Goal: Check status: Check status

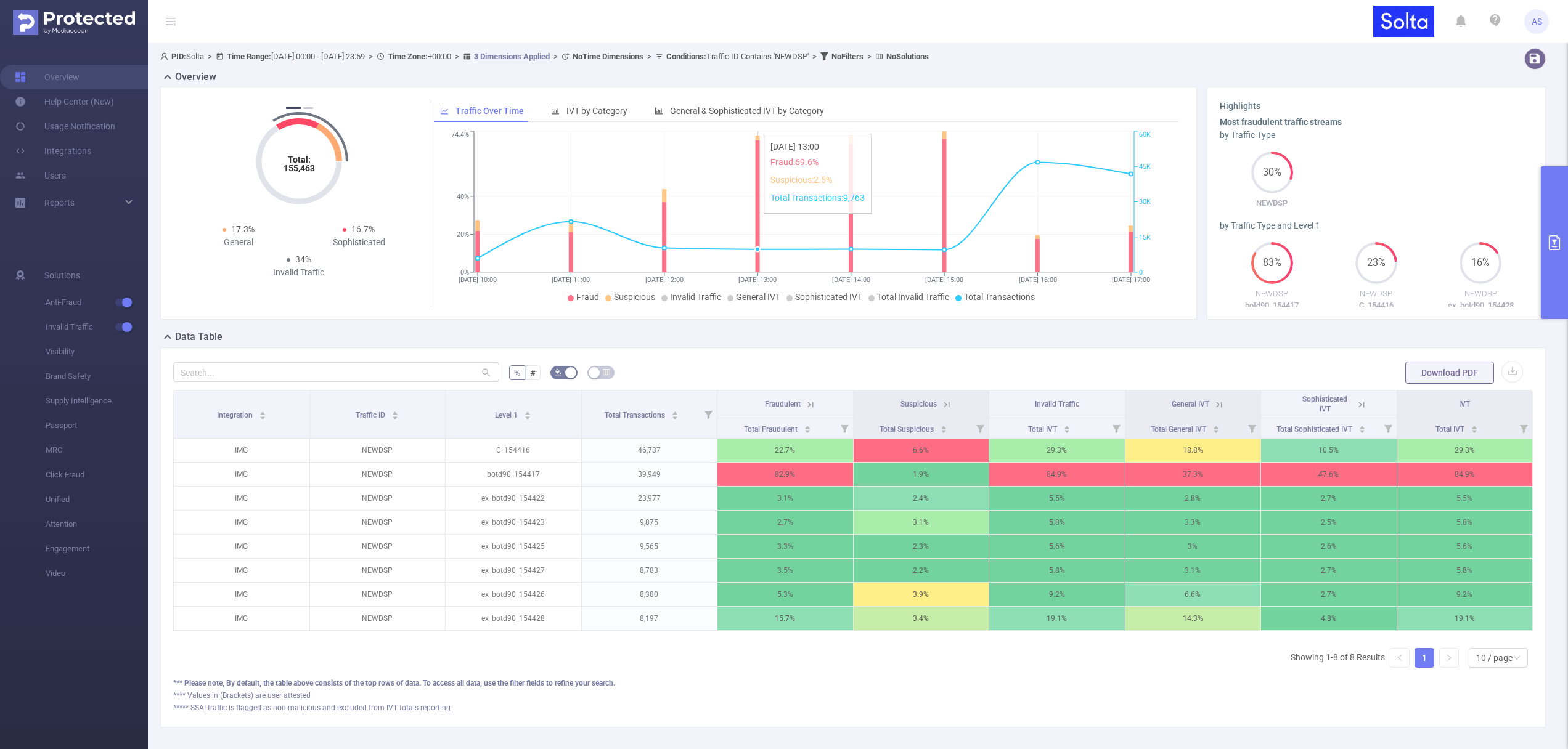
scroll to position [0, 3]
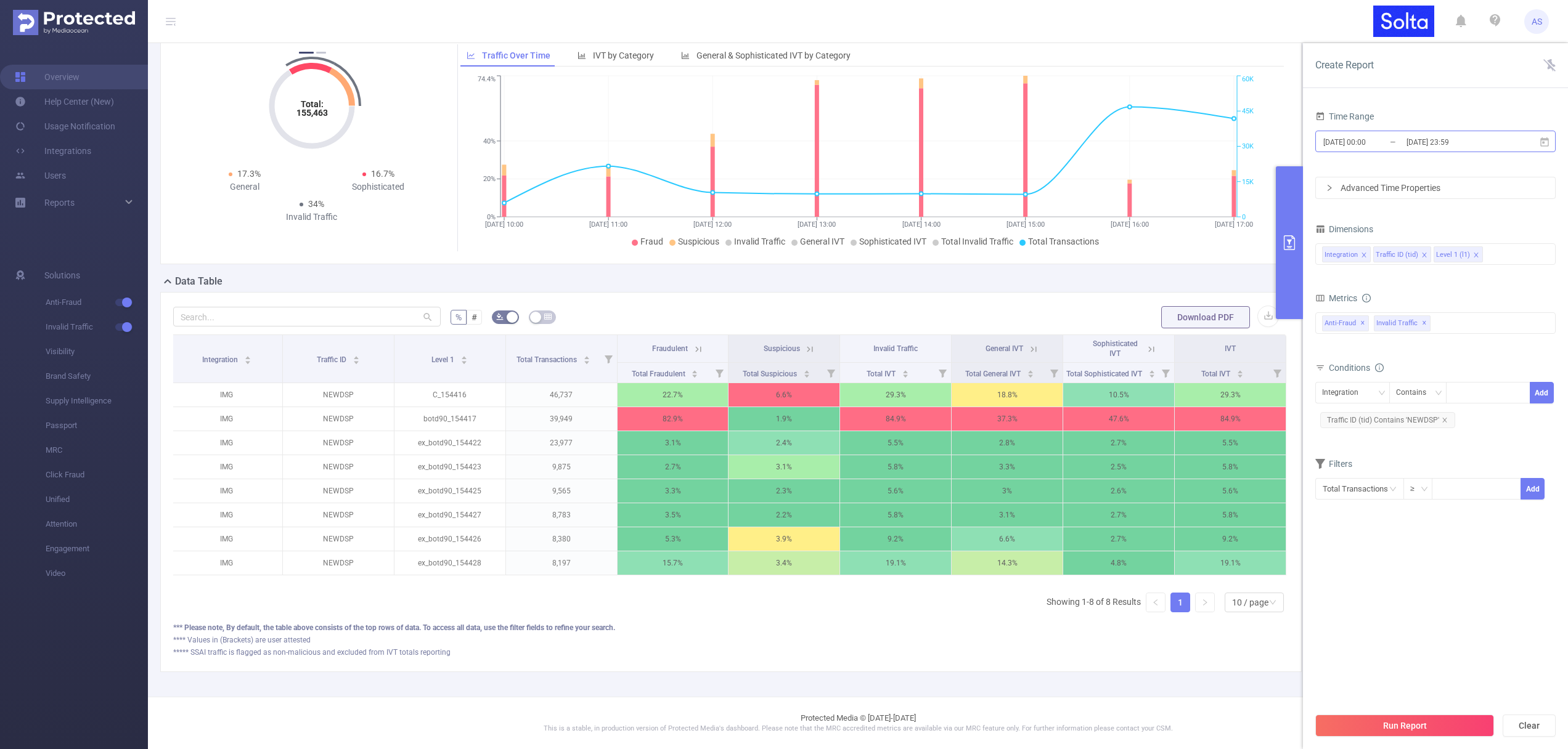
click at [1388, 146] on input "[DATE] 00:00" at bounding box center [1373, 142] width 100 height 17
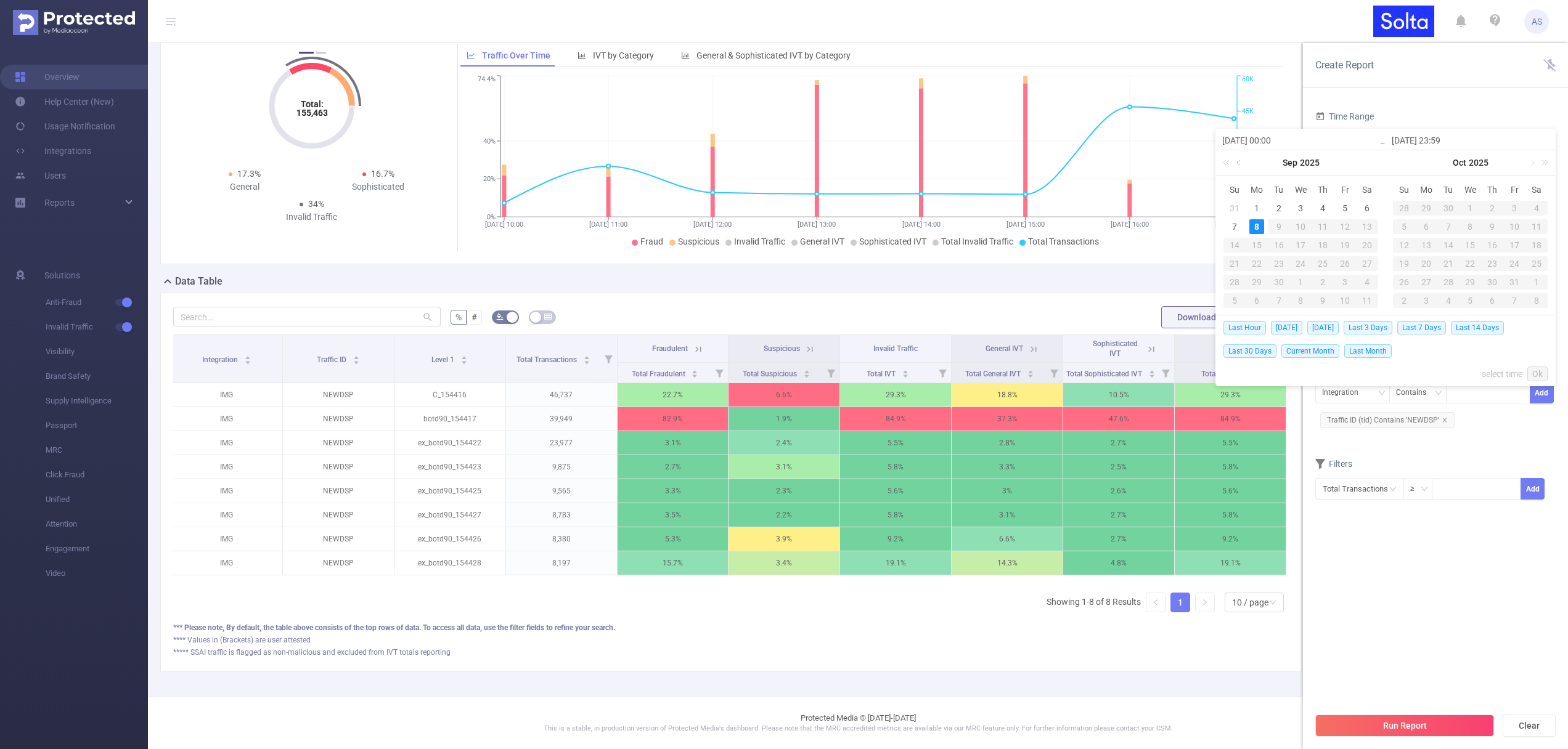
click at [1238, 160] on link at bounding box center [1239, 163] width 11 height 25
click at [1347, 210] on div "1" at bounding box center [1345, 209] width 15 height 15
click at [1539, 371] on link "Ok" at bounding box center [1537, 374] width 20 height 15
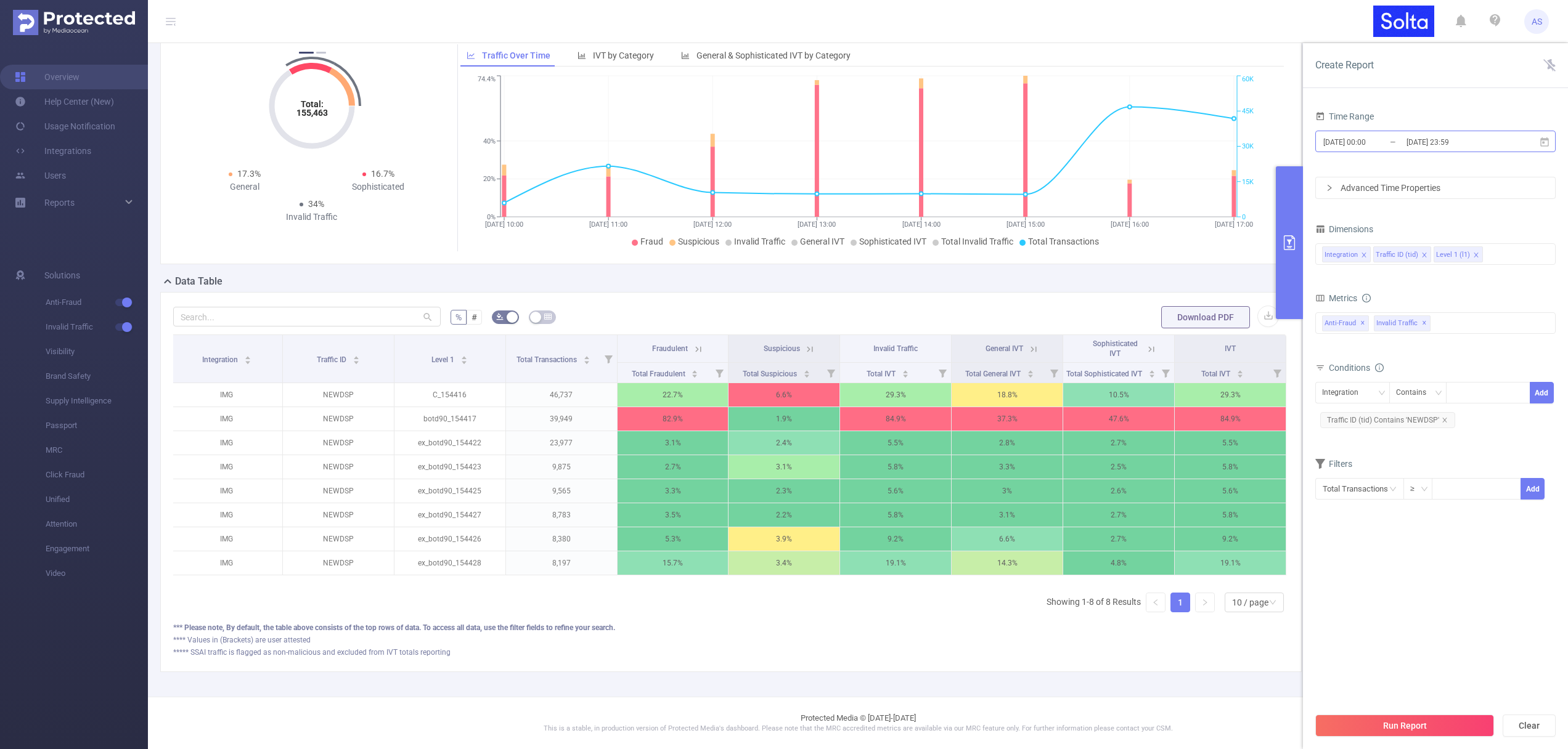
click at [1390, 144] on input "[DATE] 00:00" at bounding box center [1373, 142] width 100 height 17
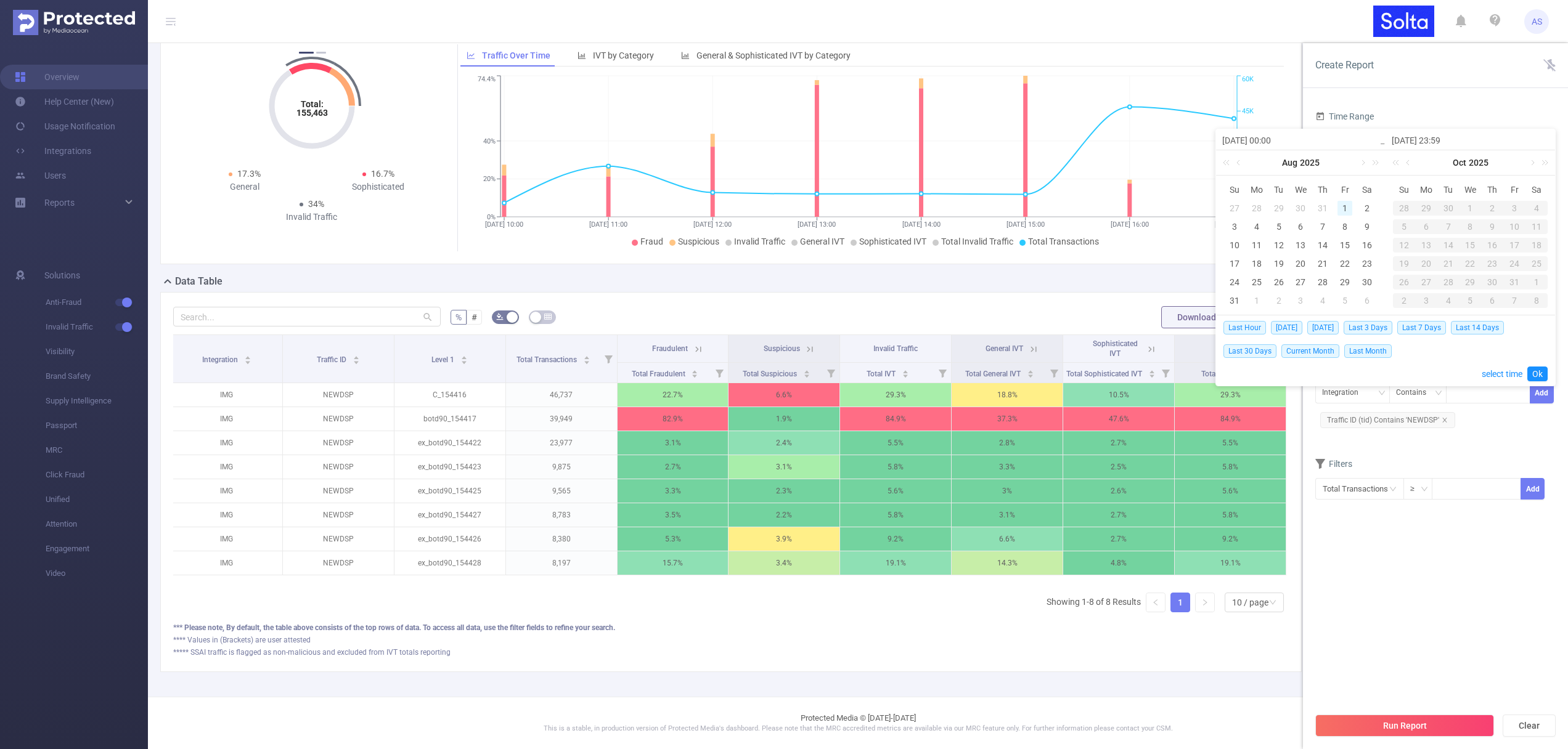
click at [1340, 208] on div "1" at bounding box center [1345, 209] width 15 height 15
click at [1346, 205] on div "1" at bounding box center [1345, 209] width 15 height 15
type input "[DATE] 00:00"
type input "[DATE] 23:59"
type input "[DATE] 00:00"
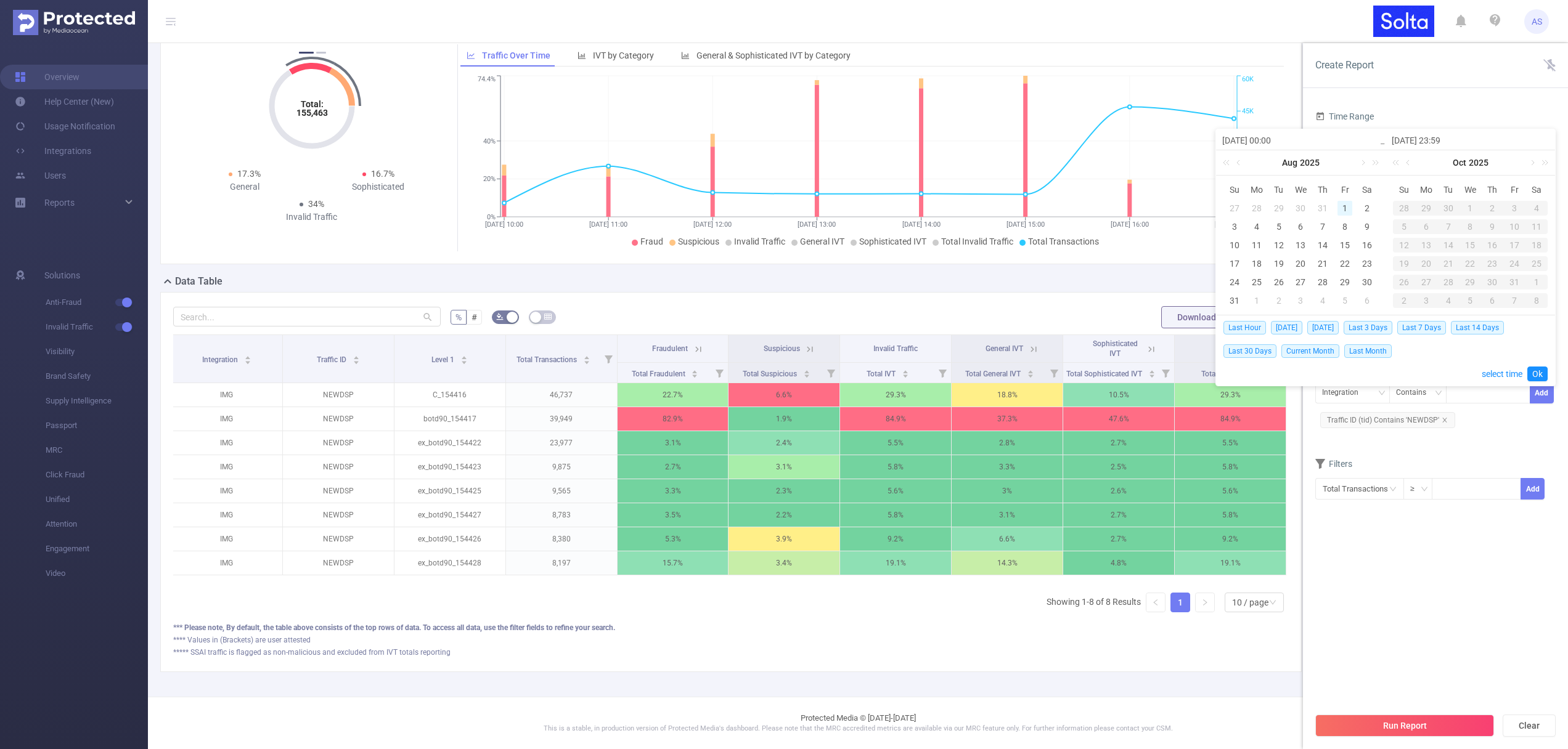
type input "[DATE] 23:59"
click at [1426, 225] on div "8" at bounding box center [1426, 227] width 15 height 15
click at [1345, 208] on div "1" at bounding box center [1345, 209] width 15 height 15
type input "[DATE] 23:59"
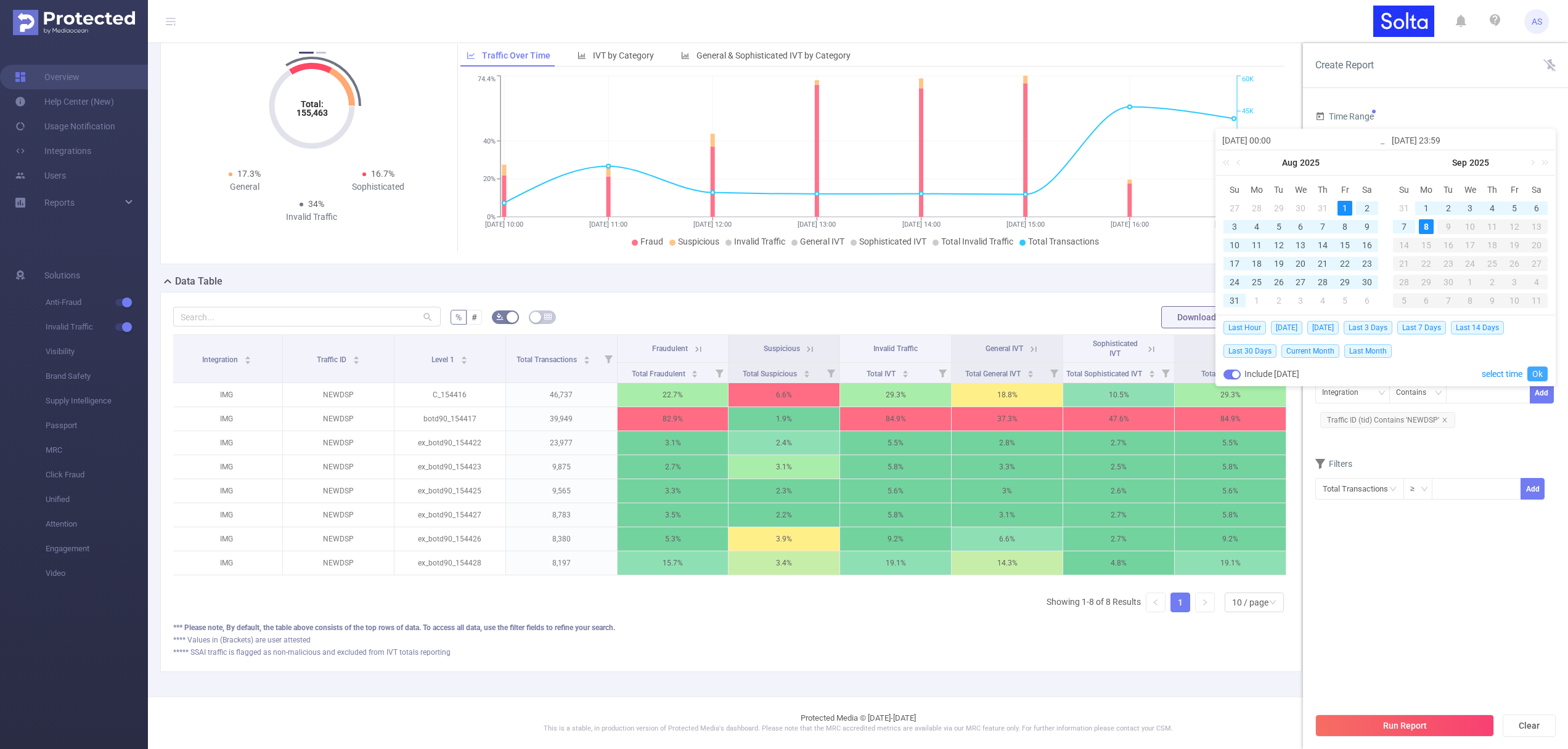
click at [1535, 372] on link "Ok" at bounding box center [1537, 374] width 20 height 15
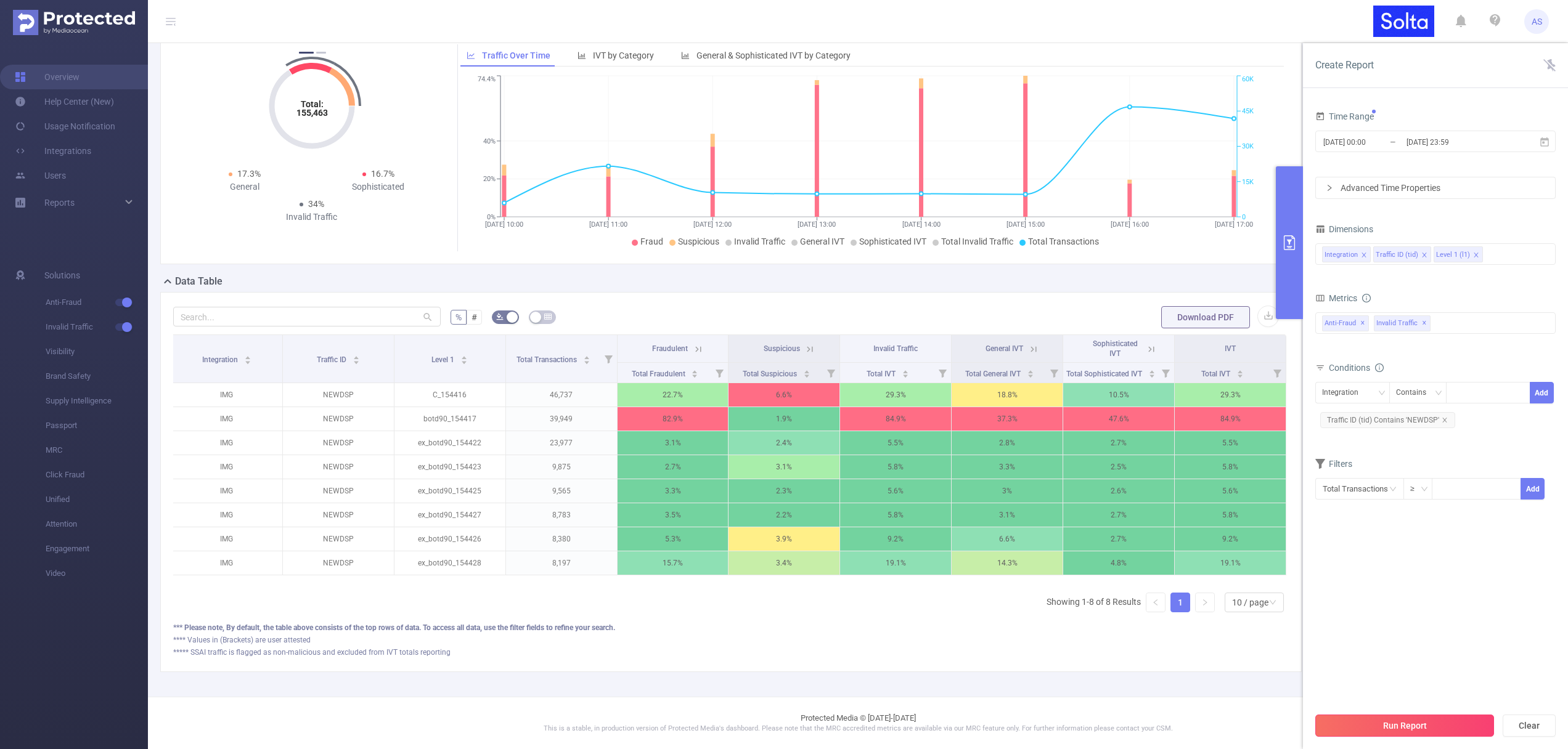
click at [1411, 726] on button "Run Report" at bounding box center [1405, 726] width 179 height 23
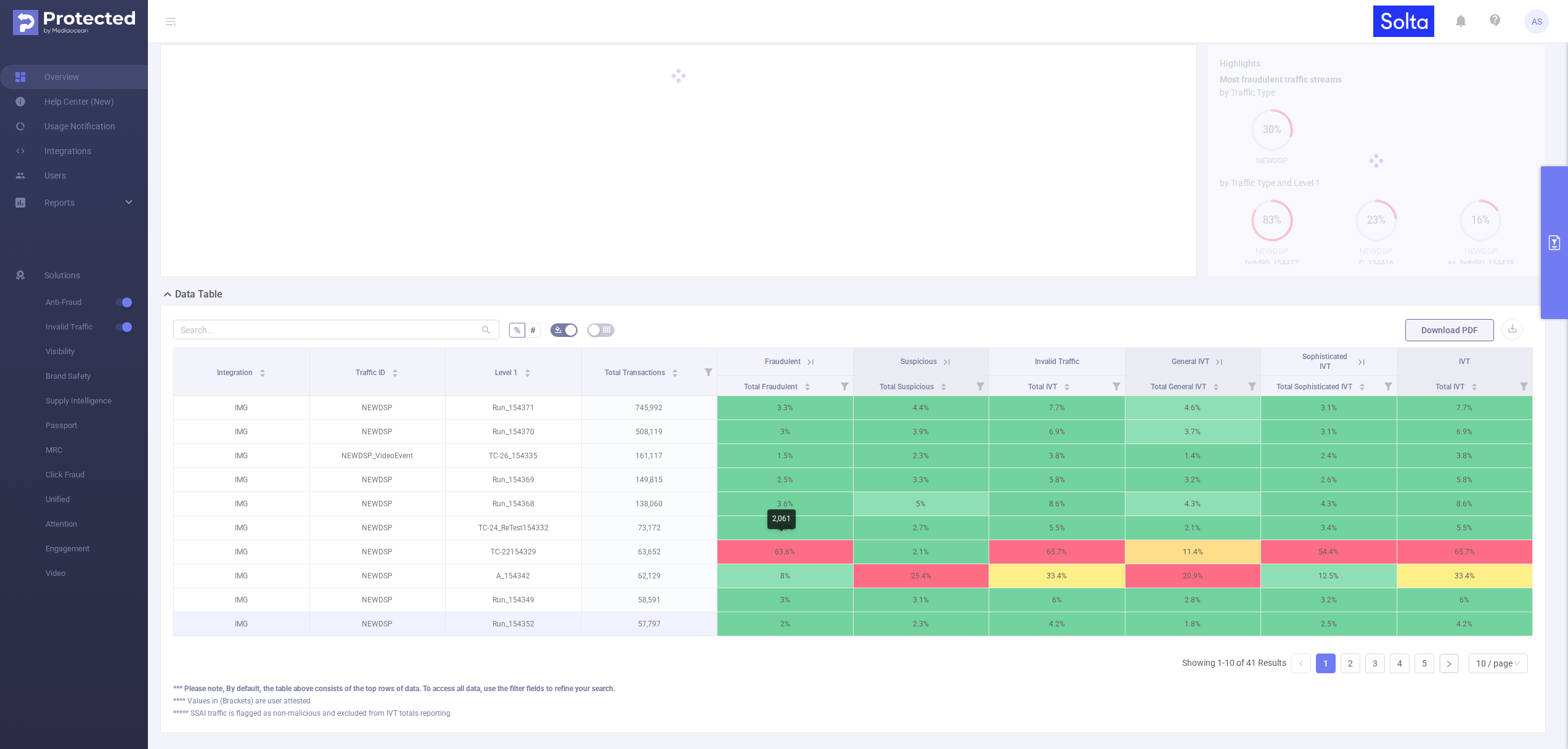
scroll to position [110, 0]
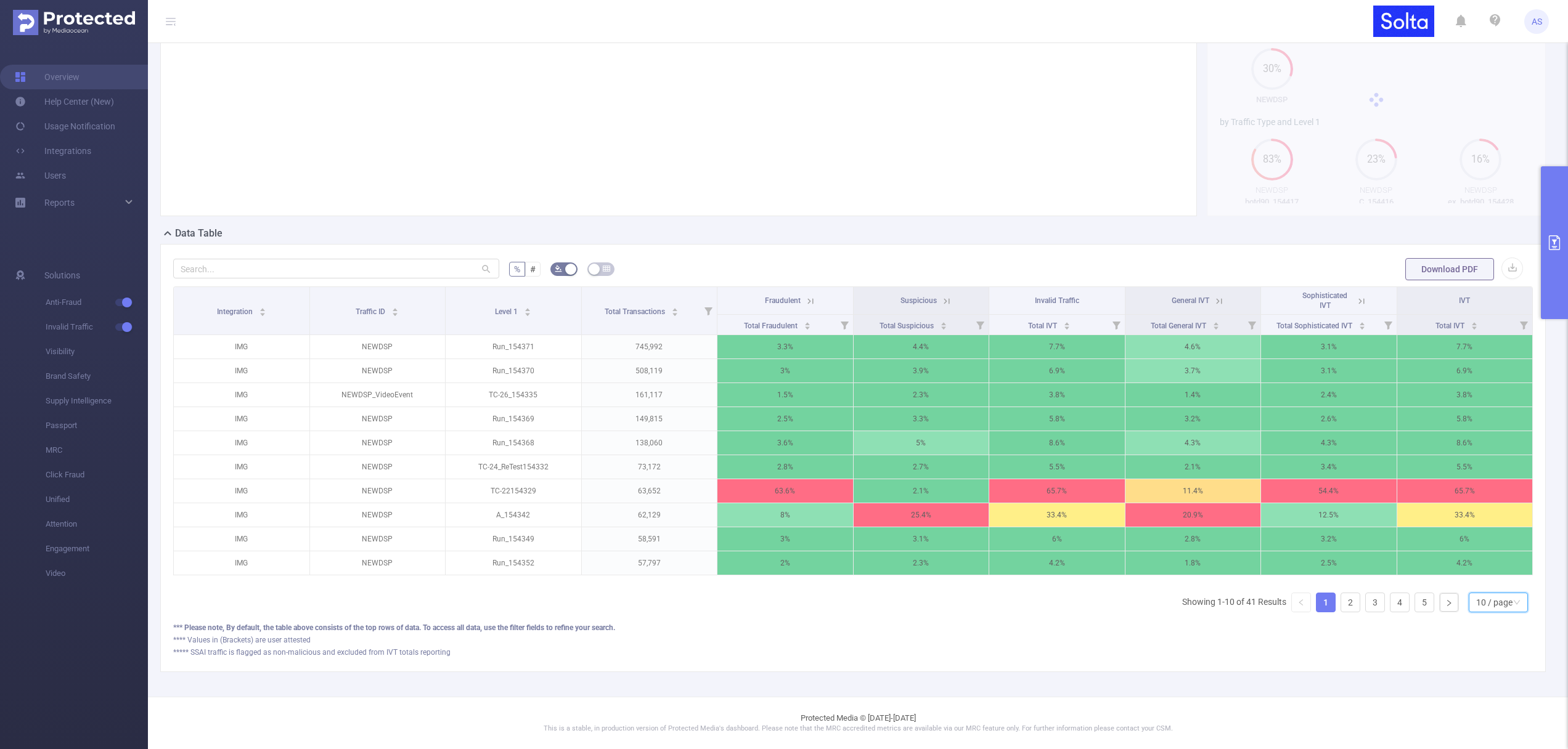
click at [1476, 607] on div "10 / page" at bounding box center [1494, 603] width 37 height 18
click at [1488, 579] on li "50 / page" at bounding box center [1488, 590] width 59 height 20
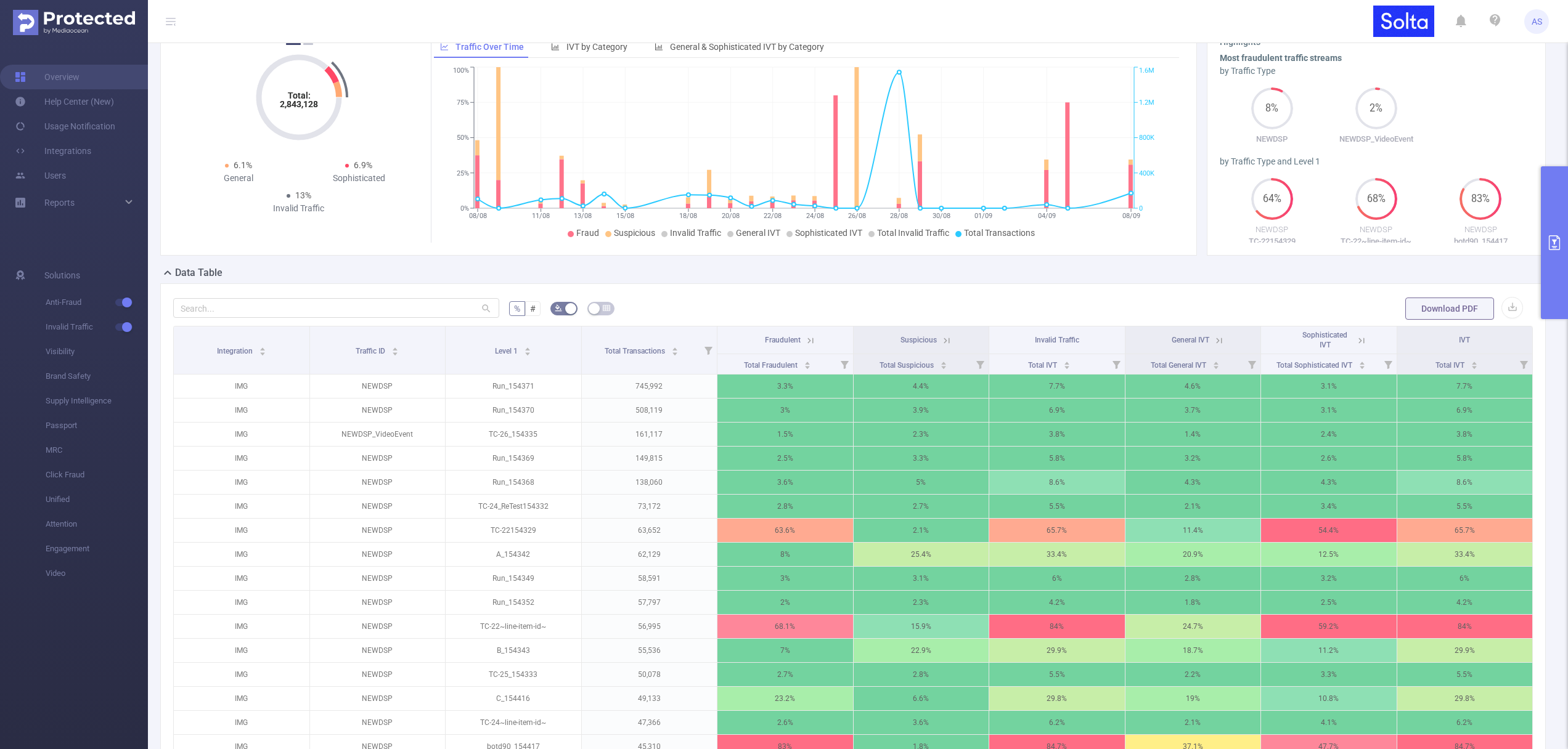
scroll to position [0, 0]
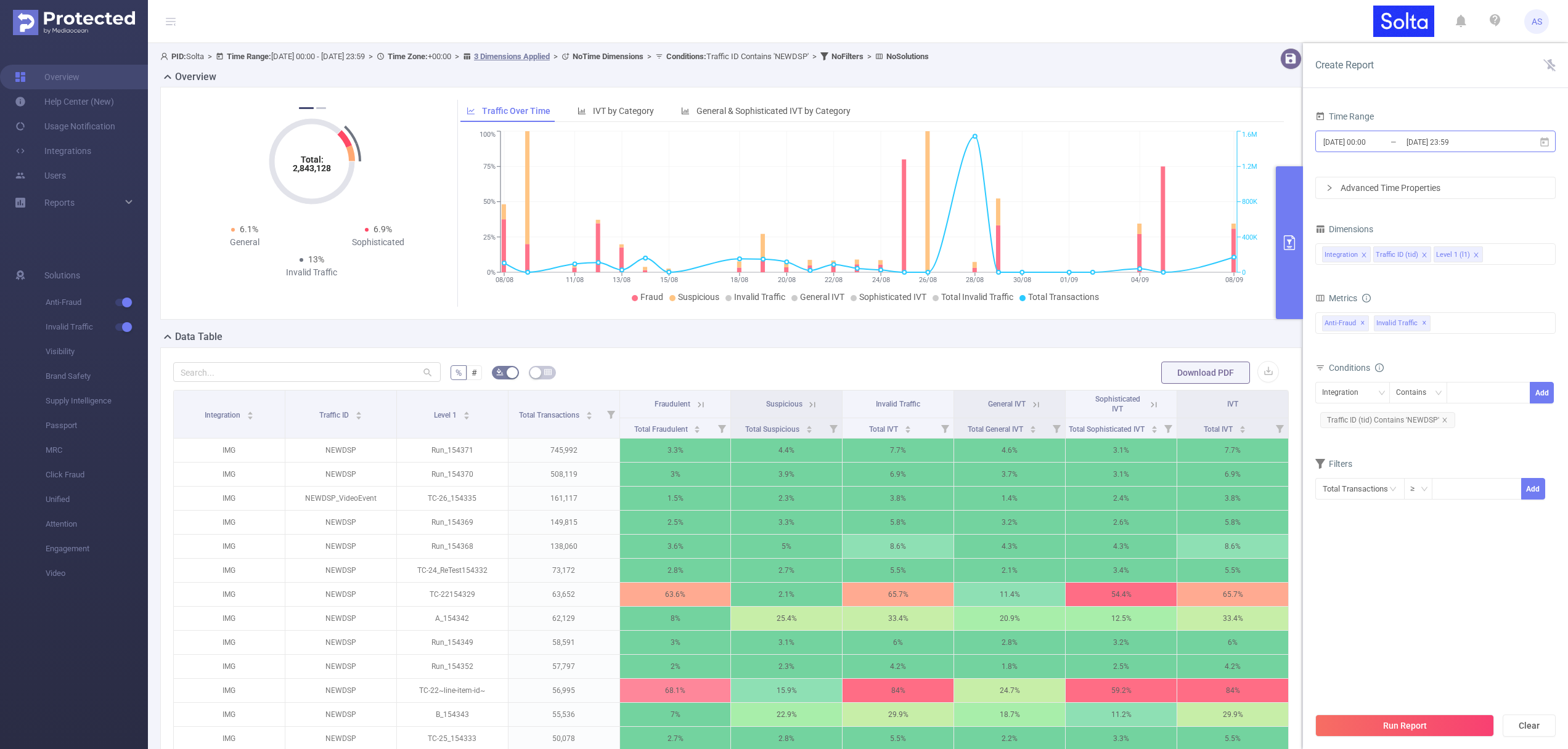
click at [1428, 138] on input "[DATE] 23:59" at bounding box center [1455, 142] width 100 height 17
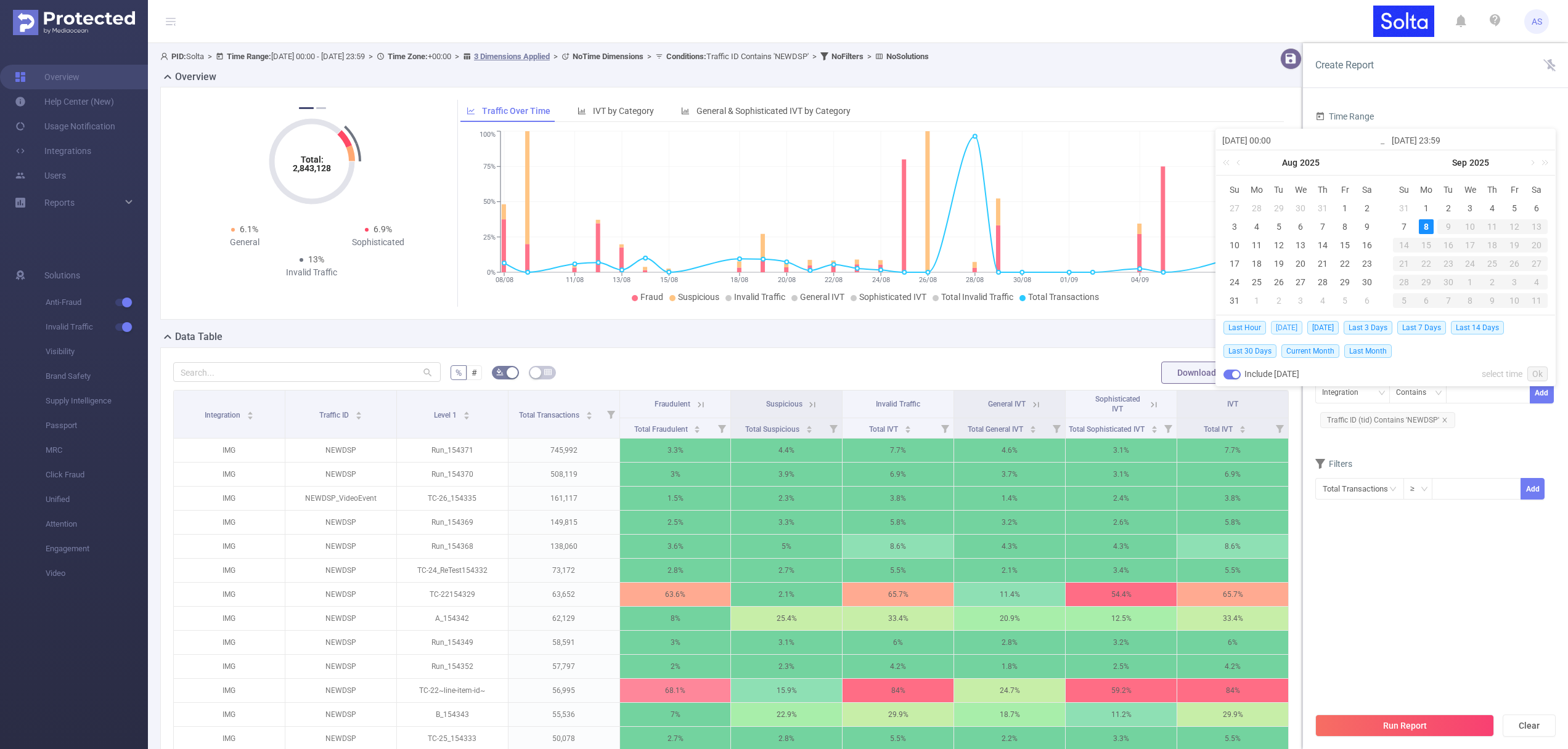
click at [1281, 328] on span "[DATE]" at bounding box center [1286, 327] width 32 height 13
type input "[DATE] 00:00"
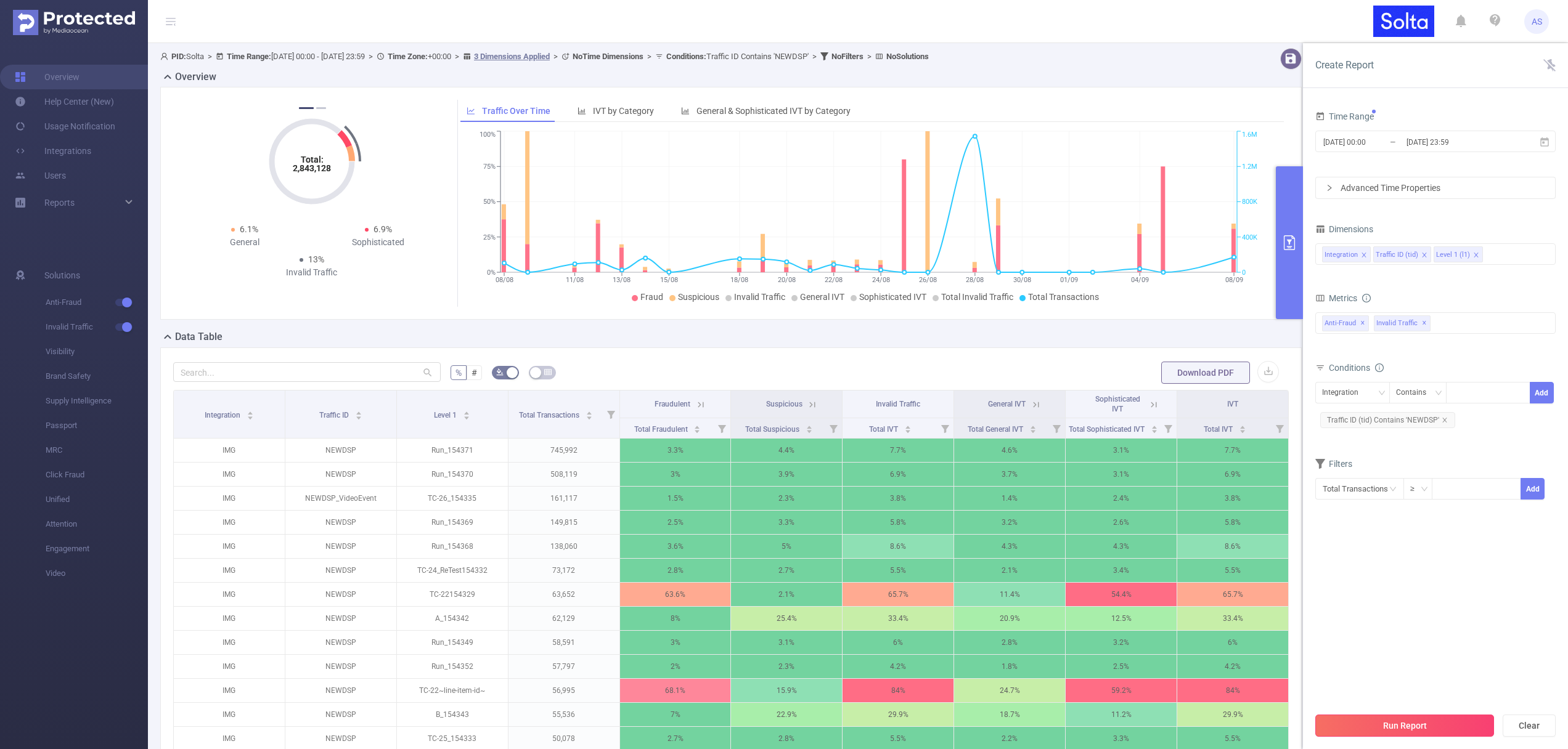
click at [1426, 726] on button "Run Report" at bounding box center [1405, 726] width 179 height 23
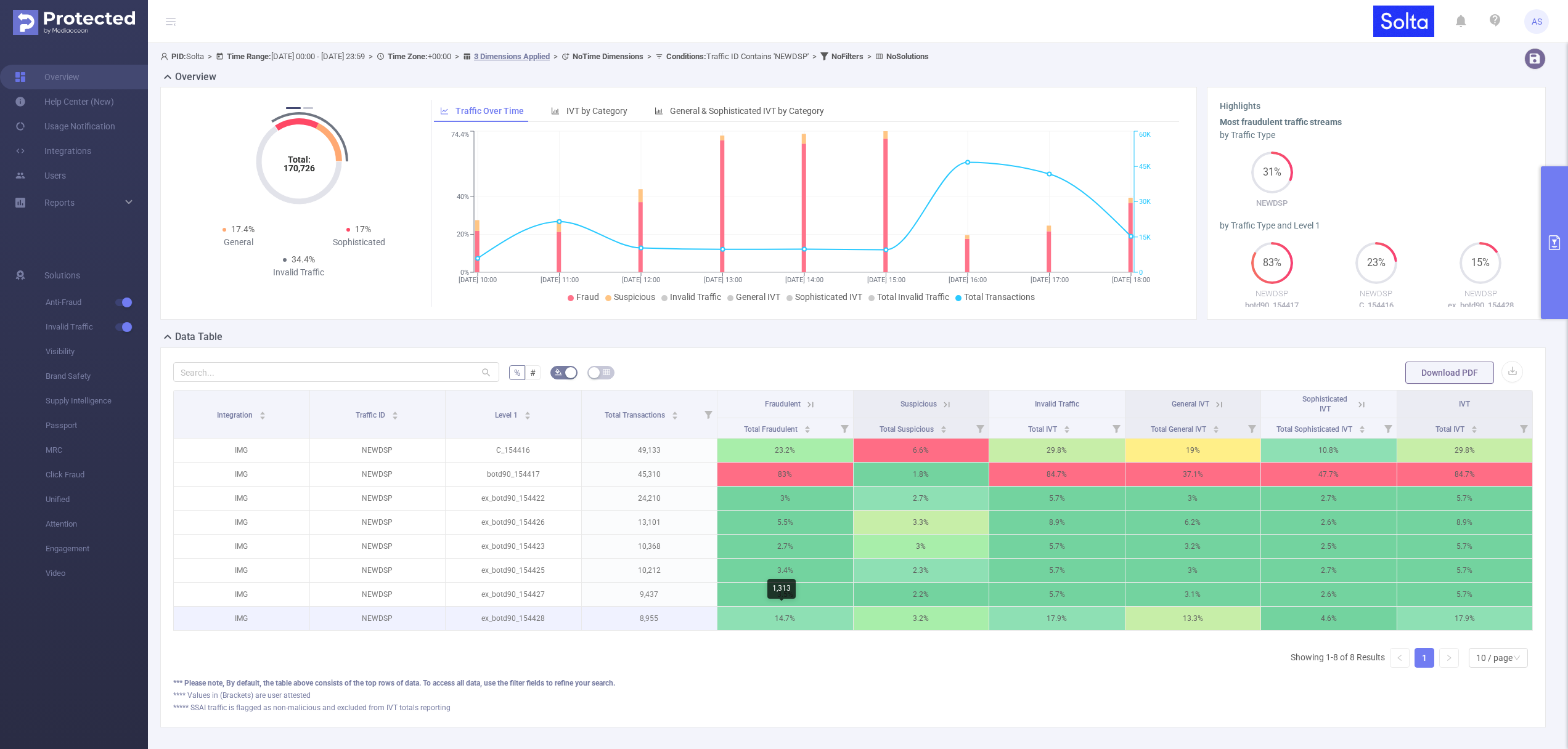
click at [785, 616] on p "14.7%" at bounding box center [785, 619] width 135 height 23
click at [785, 615] on p "14.7%" at bounding box center [785, 619] width 135 height 23
click at [662, 619] on p "8,955" at bounding box center [650, 619] width 135 height 23
click at [510, 620] on p "ex_botd90_154428" at bounding box center [513, 619] width 135 height 23
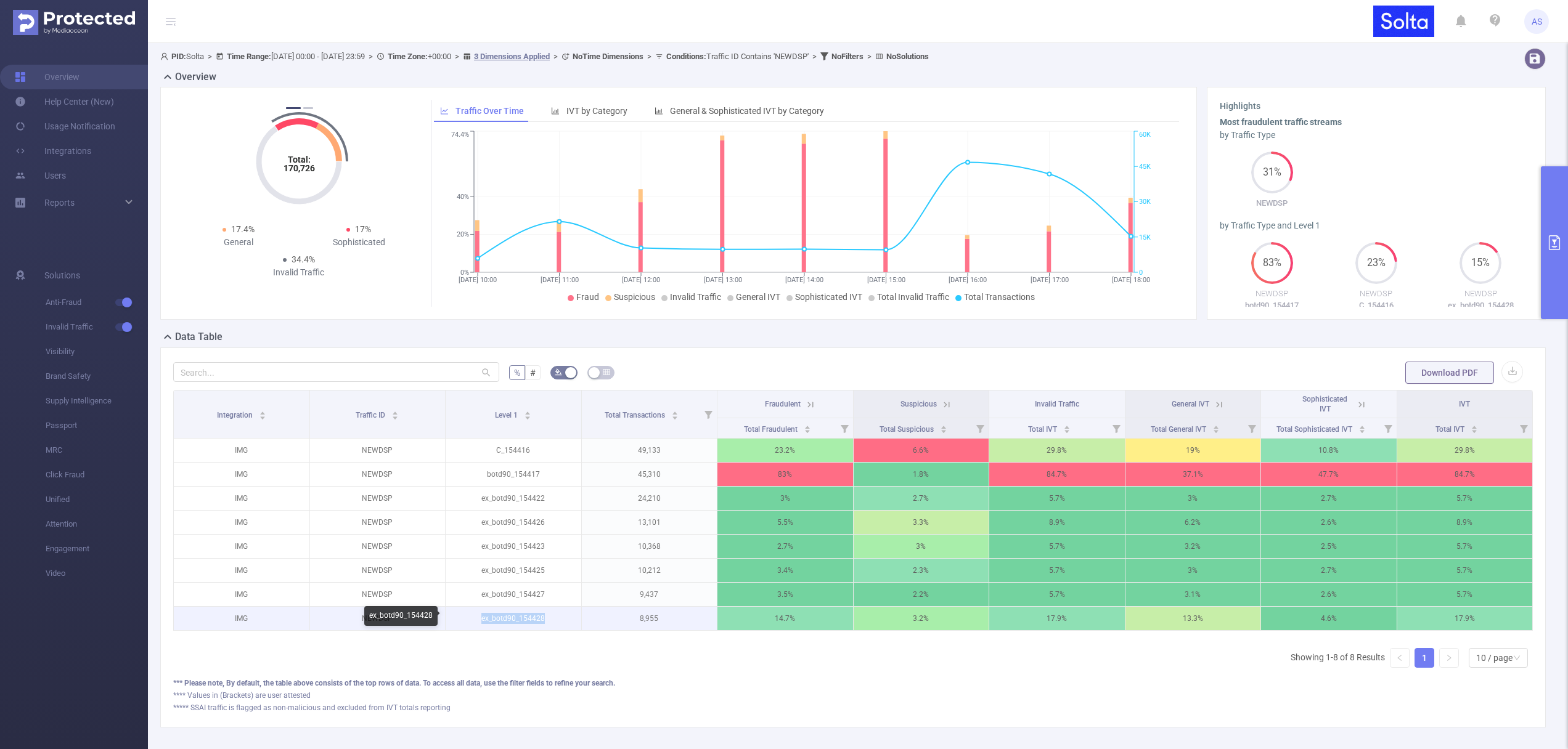
click at [510, 620] on p "ex_botd90_154428" at bounding box center [513, 619] width 135 height 23
click at [1470, 620] on p "17.9%" at bounding box center [1465, 619] width 135 height 23
click at [1470, 619] on p "17.9%" at bounding box center [1465, 619] width 135 height 23
click at [1449, 617] on p "17.9%" at bounding box center [1465, 619] width 135 height 23
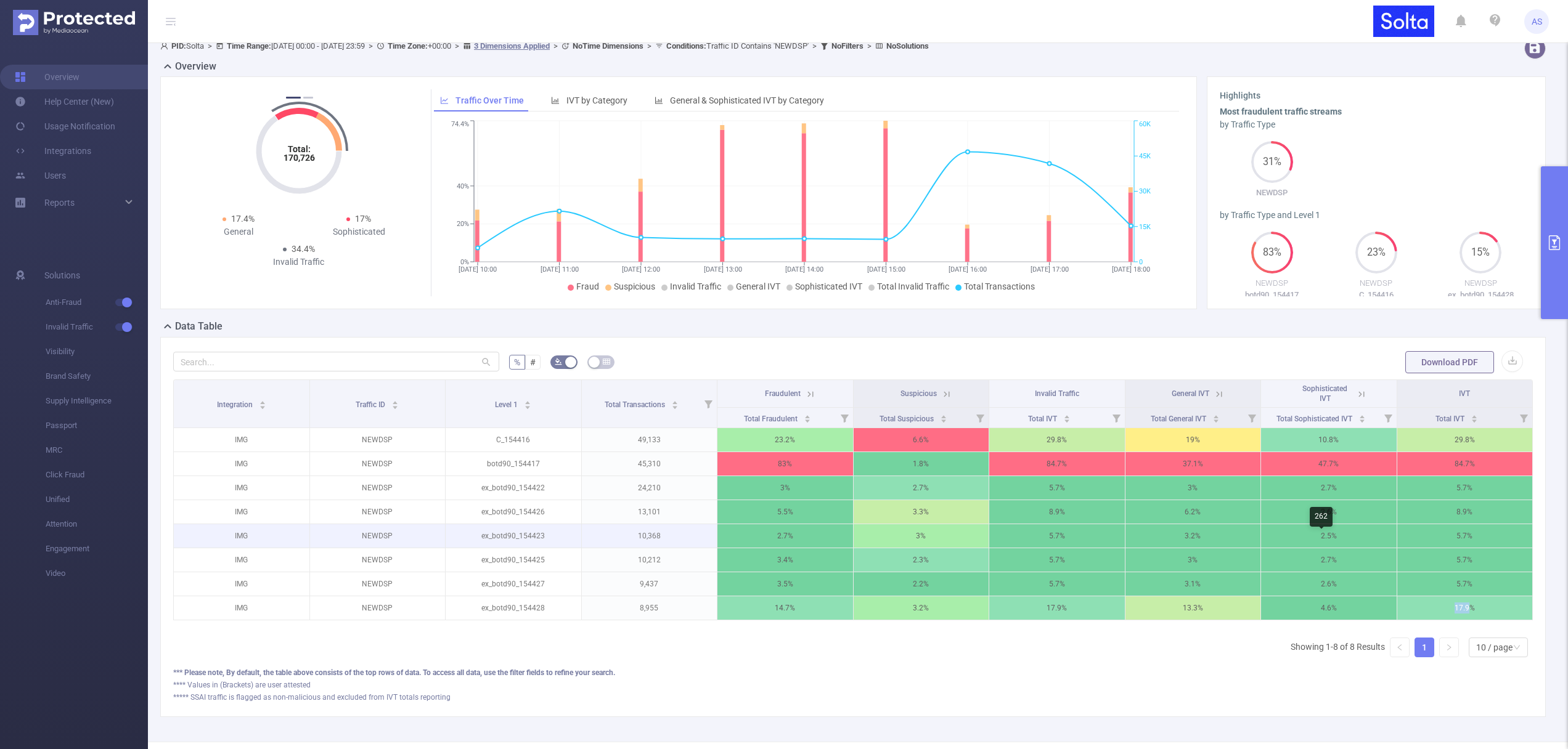
scroll to position [23, 0]
